Goal: Task Accomplishment & Management: Use online tool/utility

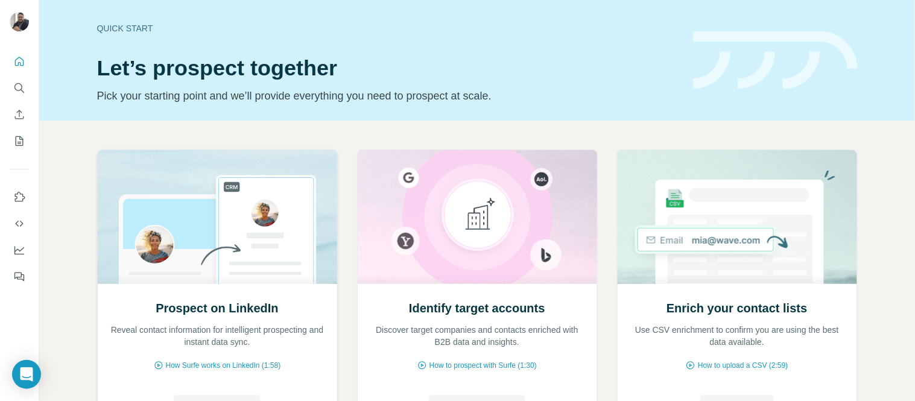
scroll to position [119, 0]
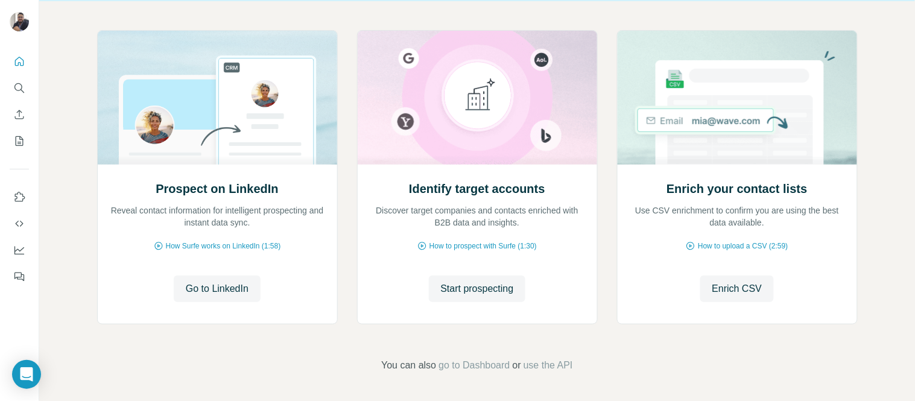
click at [49, 117] on div "Prospect on LinkedIn Reveal contact information for intelligent prospecting and…" at bounding box center [477, 201] width 876 height 401
click at [10, 54] on button "Quick start" at bounding box center [19, 62] width 19 height 22
click at [740, 282] on span "Enrich CSV" at bounding box center [738, 289] width 50 height 14
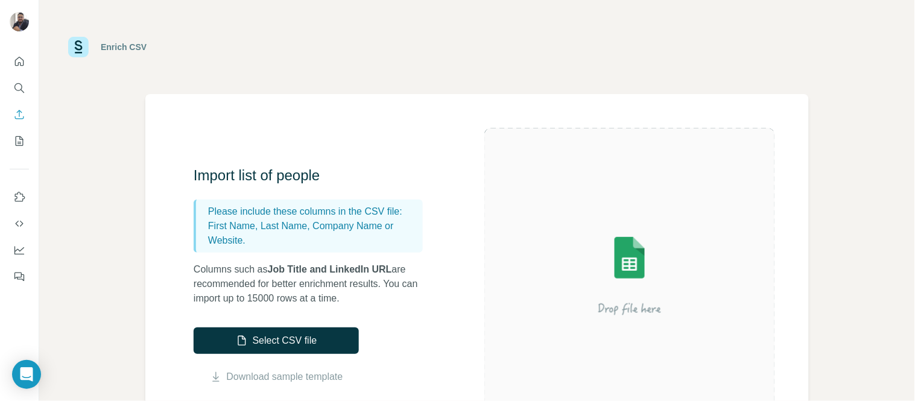
click at [285, 83] on div "Enrich CSV" at bounding box center [477, 47] width 876 height 94
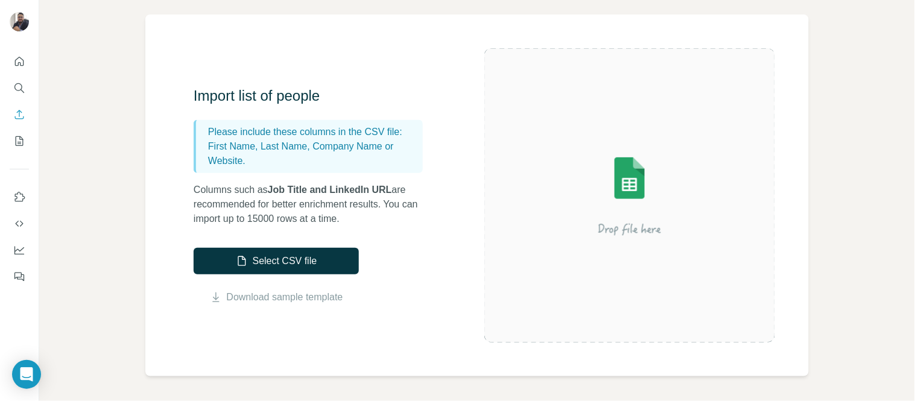
scroll to position [80, 0]
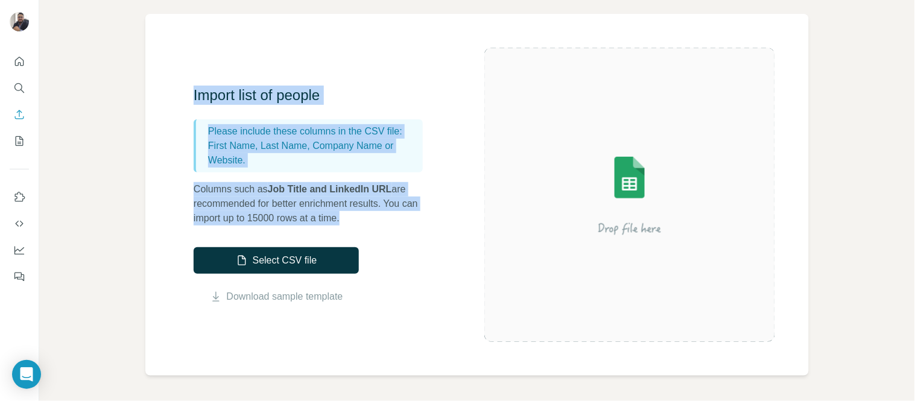
drag, startPoint x: 358, startPoint y: 214, endPoint x: 171, endPoint y: 79, distance: 231.2
click at [171, 79] on div "Import list of people Please include these columns in the CSV file: First Name,…" at bounding box center [477, 195] width 664 height 362
copy div "Import list of people Please include these columns in the CSV file: First Name,…"
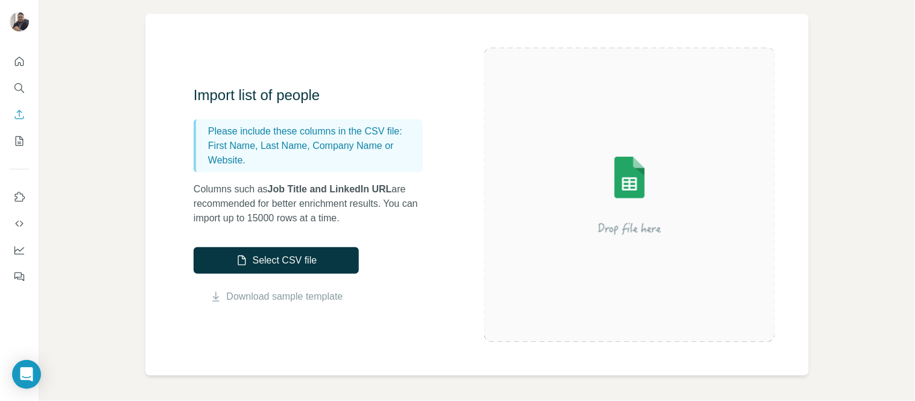
click at [62, 260] on div "Enrich CSV Import list of people Please include these columns in the CSV file: …" at bounding box center [477, 200] width 876 height 401
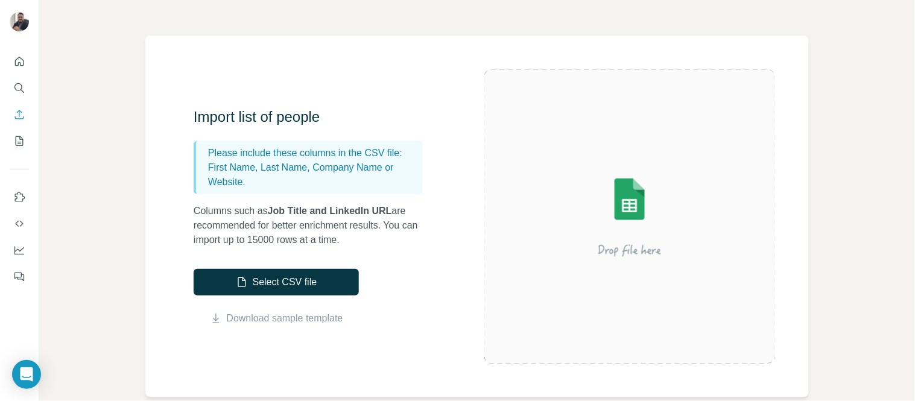
scroll to position [0, 0]
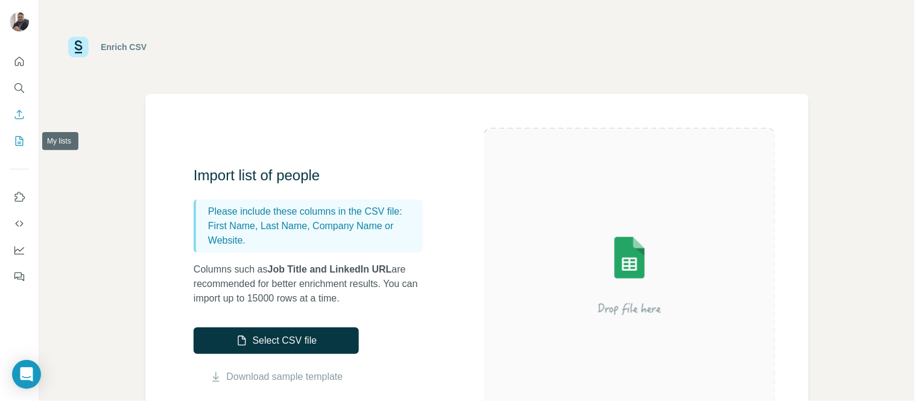
click at [16, 138] on icon "My lists" at bounding box center [20, 141] width 8 height 10
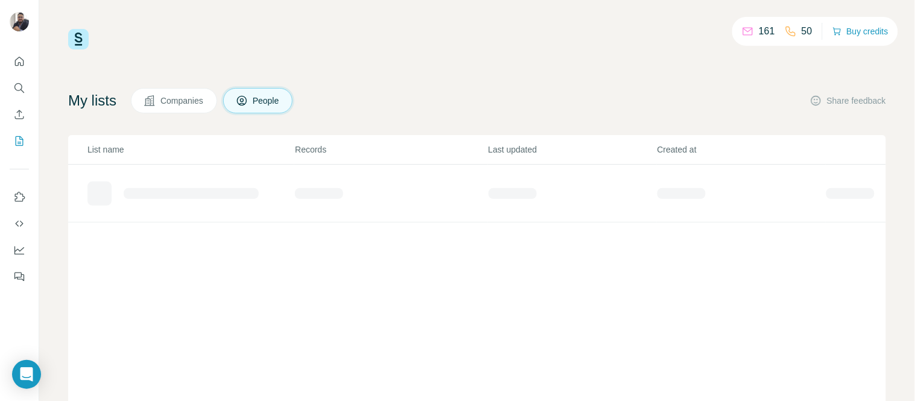
click at [743, 32] on icon at bounding box center [748, 31] width 12 height 12
click at [20, 86] on icon "Search" at bounding box center [19, 88] width 12 height 12
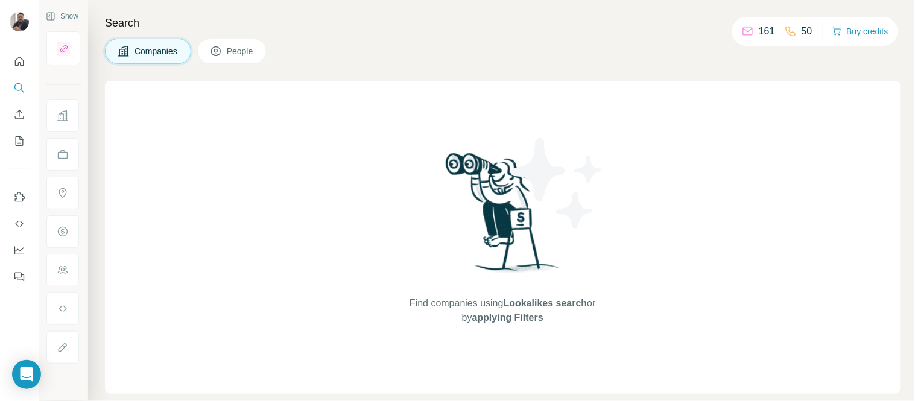
click at [229, 54] on span "People" at bounding box center [241, 51] width 28 height 12
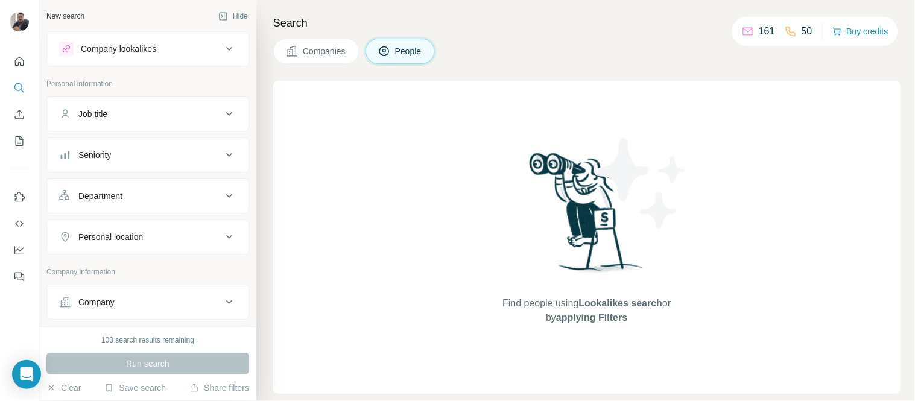
click at [222, 54] on icon at bounding box center [229, 49] width 14 height 14
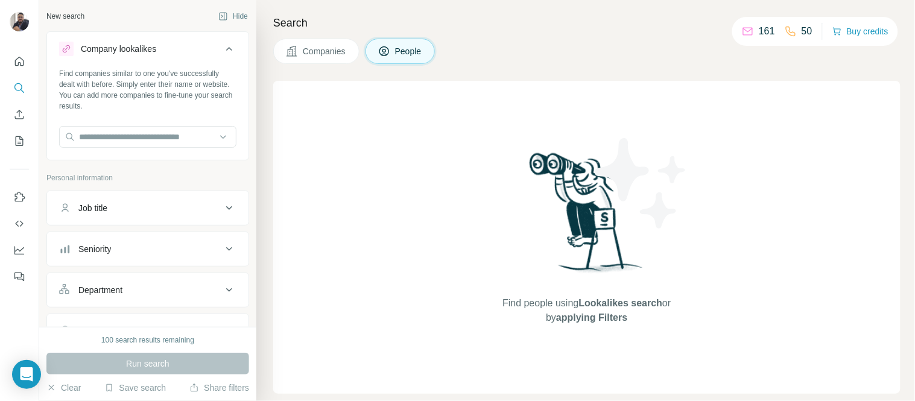
click at [222, 54] on icon at bounding box center [229, 49] width 14 height 14
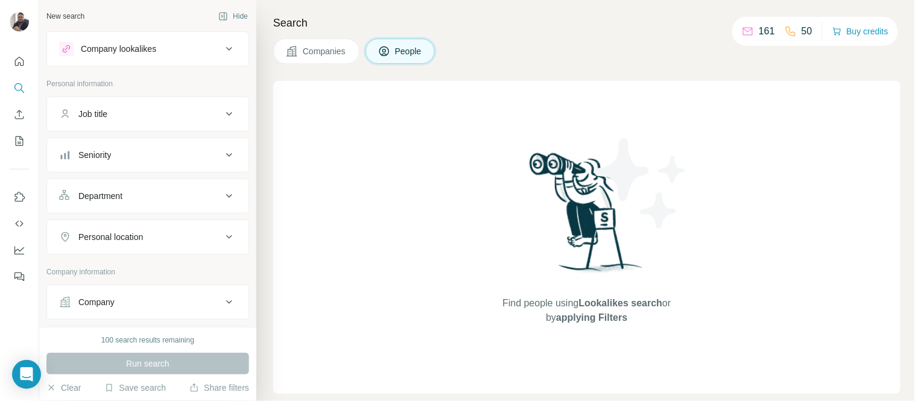
click at [209, 115] on div "Job title" at bounding box center [140, 114] width 163 height 12
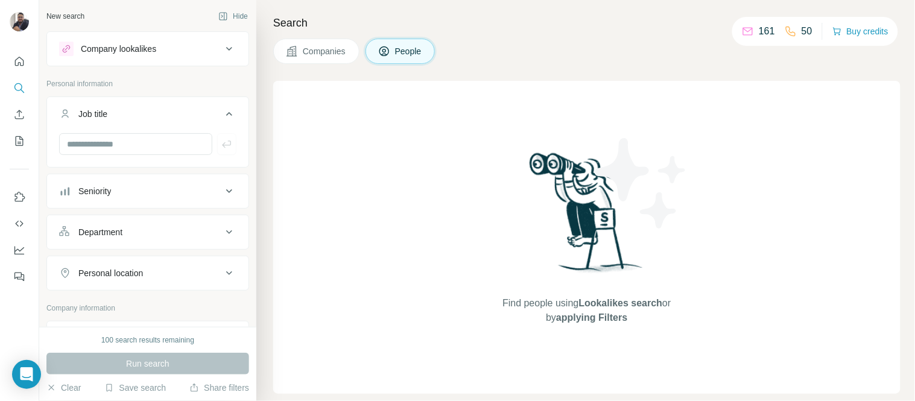
click at [209, 115] on div "Job title" at bounding box center [140, 114] width 163 height 12
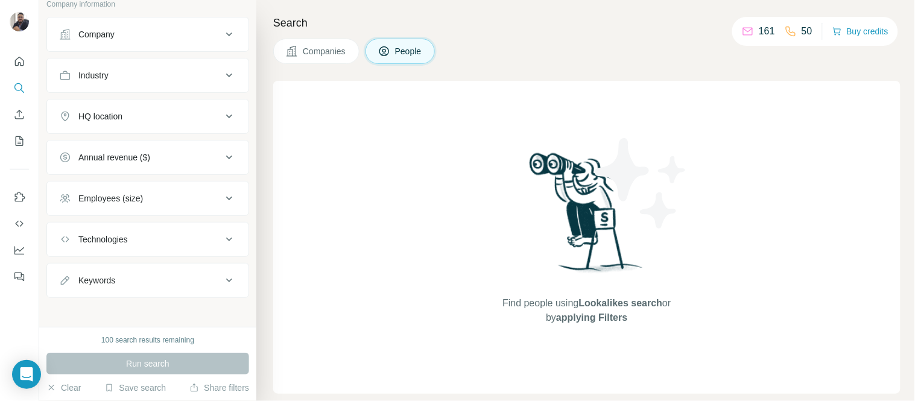
scroll to position [274, 0]
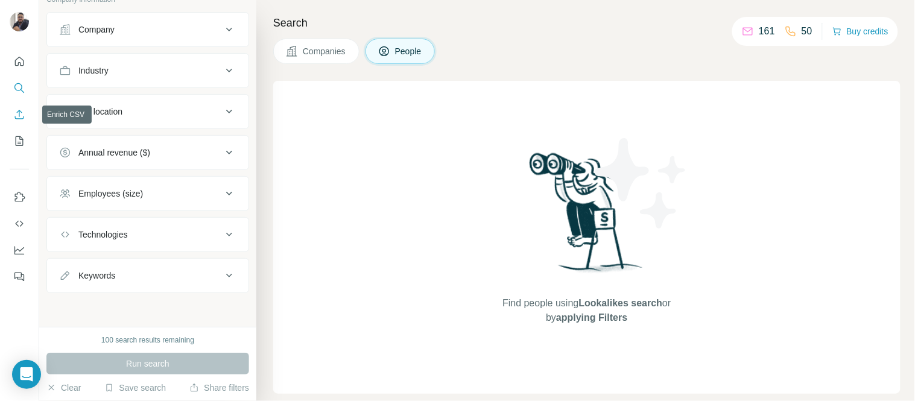
click at [23, 116] on icon "Enrich CSV" at bounding box center [19, 115] width 12 height 12
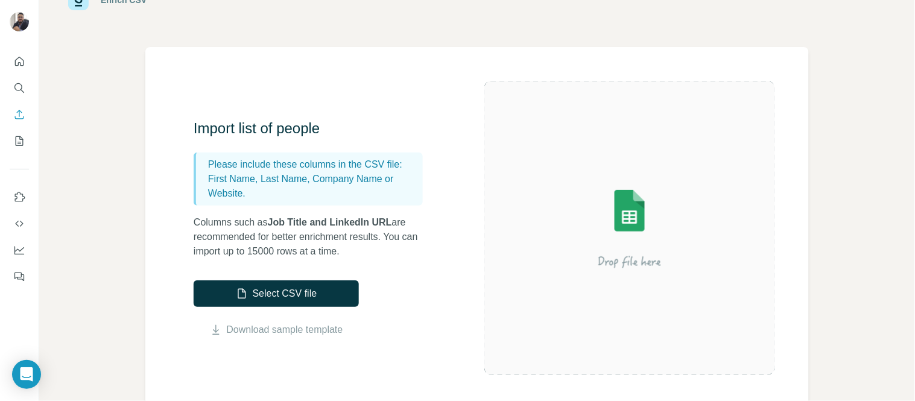
scroll to position [48, 0]
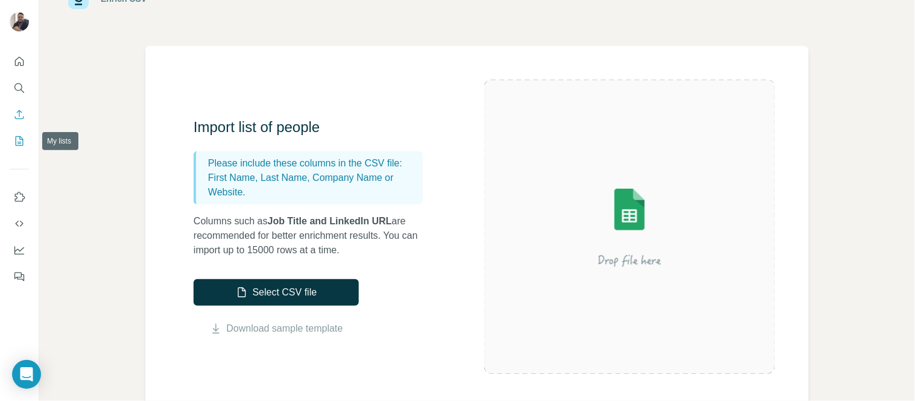
click at [19, 141] on icon "My lists" at bounding box center [19, 141] width 12 height 12
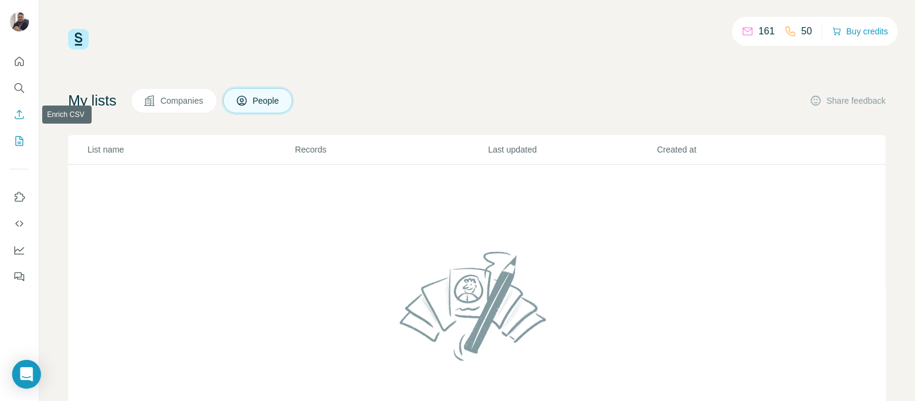
click at [19, 113] on icon "Enrich CSV" at bounding box center [19, 115] width 12 height 12
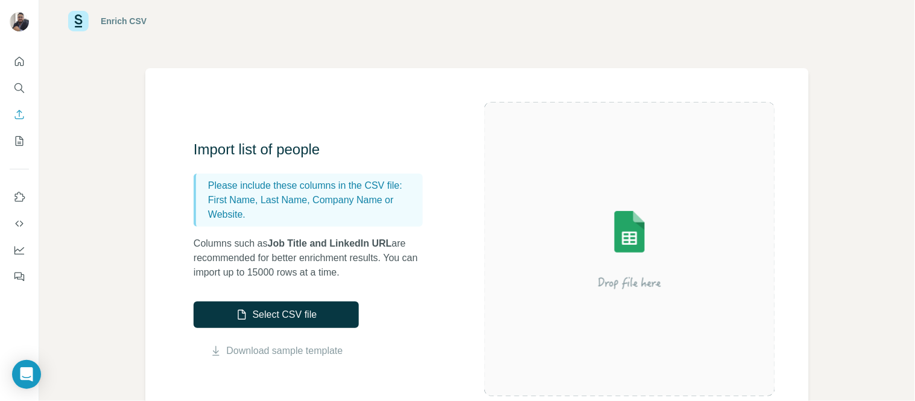
scroll to position [27, 0]
click at [297, 348] on link "Download sample template" at bounding box center [285, 350] width 116 height 14
click at [250, 115] on div "Import list of people Please include these columns in the CSV file: First Name,…" at bounding box center [477, 249] width 664 height 362
